Goal: Book appointment/travel/reservation

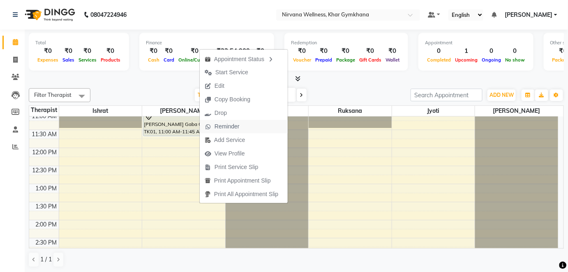
click at [224, 128] on span "Reminder" at bounding box center [226, 126] width 25 height 9
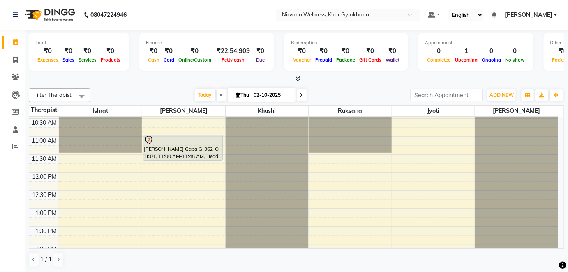
scroll to position [112, 0]
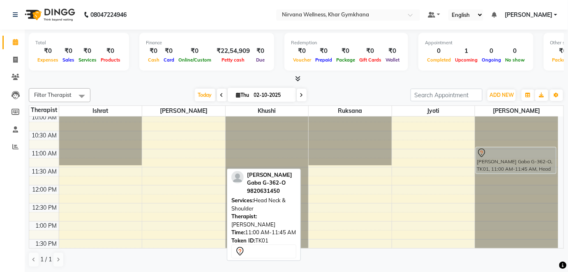
drag, startPoint x: 206, startPoint y: 153, endPoint x: 571, endPoint y: 156, distance: 365.1
click at [568, 156] on html "08047224946 Select Location × Nirvana Wellness, Khar Gymkhana Default Panel My …" at bounding box center [284, 136] width 568 height 272
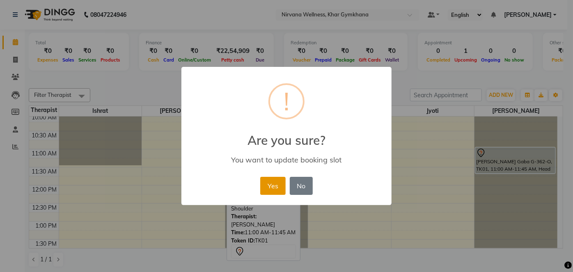
click at [270, 181] on button "Yes" at bounding box center [272, 186] width 25 height 18
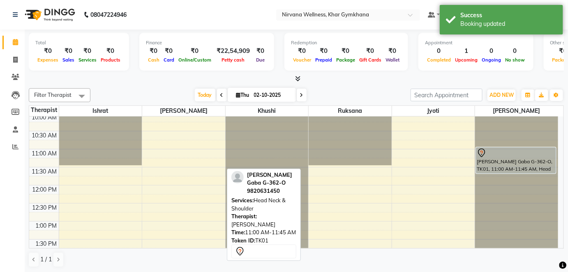
click at [372, 271] on div "Total ₹0 Expenses ₹0 Sales ₹0 Services ₹0 Products Finance ₹0 Cash ₹0 Card ₹0 O…" at bounding box center [296, 152] width 543 height 244
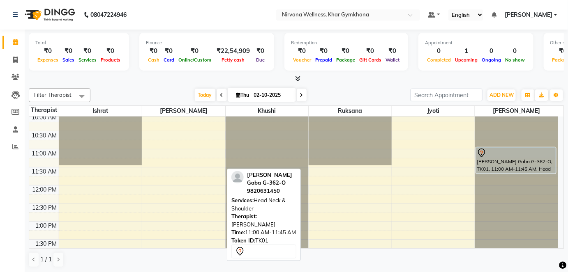
click at [300, 97] on icon at bounding box center [301, 95] width 3 height 5
type input "03-10-2025"
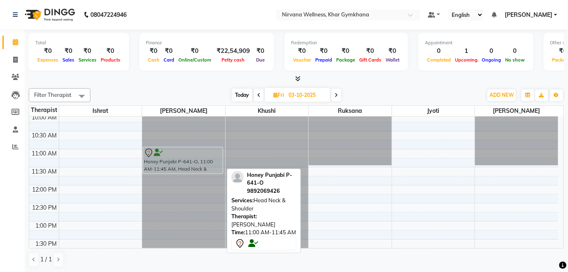
drag, startPoint x: 186, startPoint y: 159, endPoint x: 163, endPoint y: 161, distance: 23.1
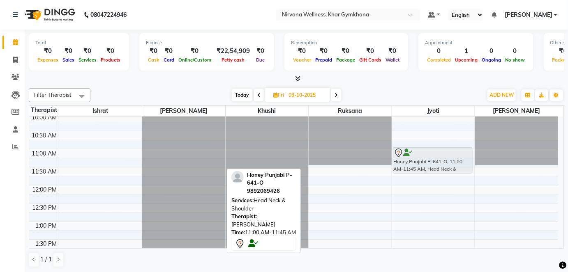
drag, startPoint x: 163, startPoint y: 161, endPoint x: 384, endPoint y: 164, distance: 221.8
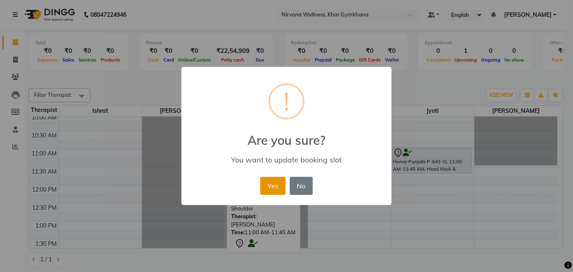
click at [276, 189] on button "Yes" at bounding box center [272, 186] width 25 height 18
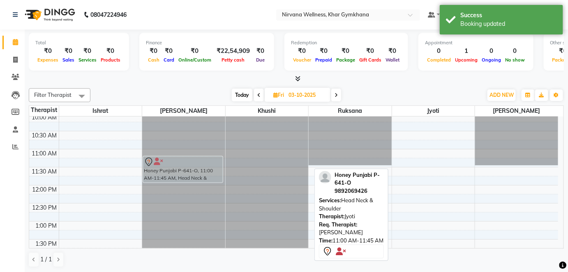
drag, startPoint x: 448, startPoint y: 159, endPoint x: 224, endPoint y: 164, distance: 223.5
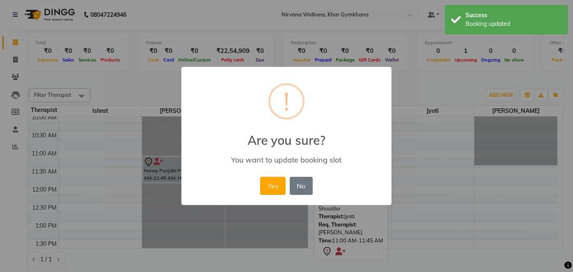
click at [224, 164] on div "You want to update booking slot" at bounding box center [286, 159] width 186 height 9
drag, startPoint x: 307, startPoint y: 190, endPoint x: 373, endPoint y: 180, distance: 66.5
click at [308, 190] on button "No" at bounding box center [301, 186] width 23 height 18
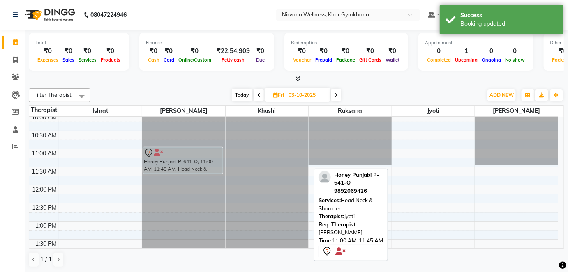
drag, startPoint x: 421, startPoint y: 156, endPoint x: 206, endPoint y: 161, distance: 215.7
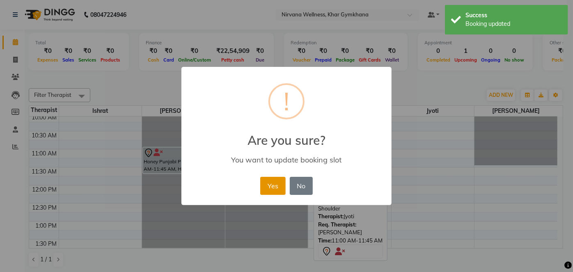
click at [284, 192] on button "Yes" at bounding box center [272, 186] width 25 height 18
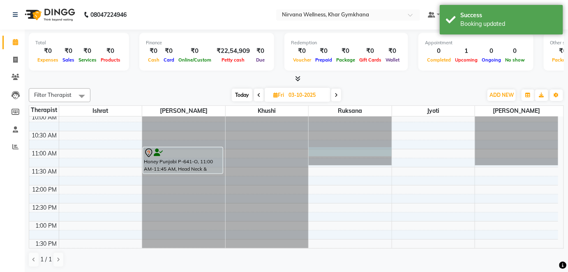
click at [357, 5] on div at bounding box center [349, 5] width 83 height 0
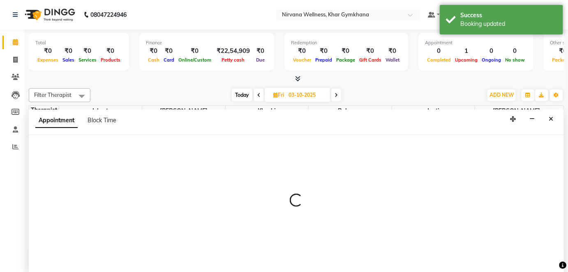
scroll to position [0, 0]
select select "72486"
select select "660"
select select "tentative"
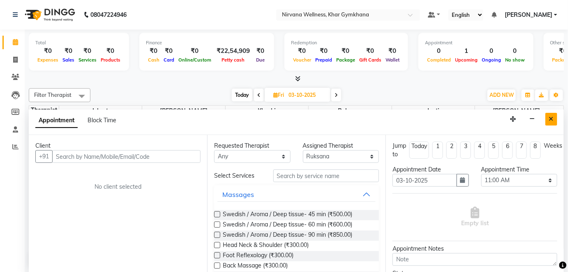
click at [550, 120] on icon "Close" at bounding box center [551, 119] width 5 height 6
